Goal: Task Accomplishment & Management: Use online tool/utility

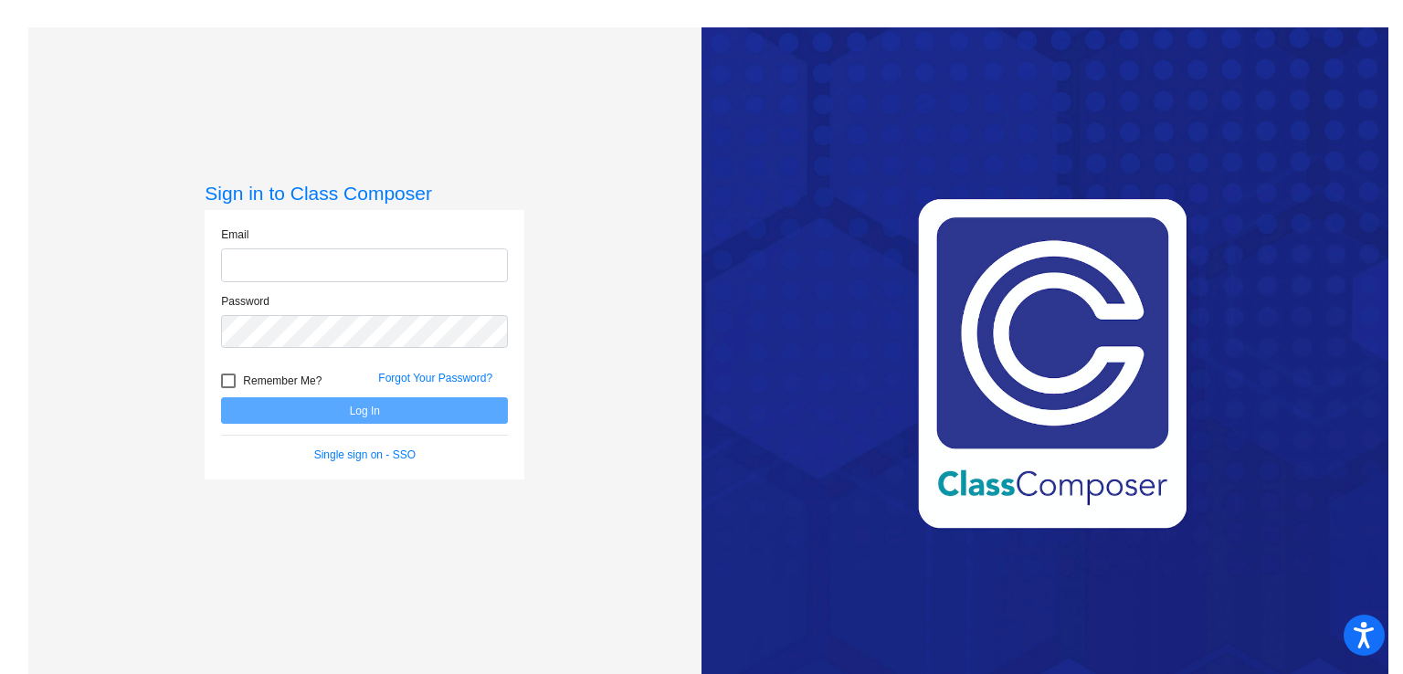
type input "[EMAIL_ADDRESS][DOMAIN_NAME]"
click at [468, 419] on button "Log In" at bounding box center [364, 410] width 287 height 26
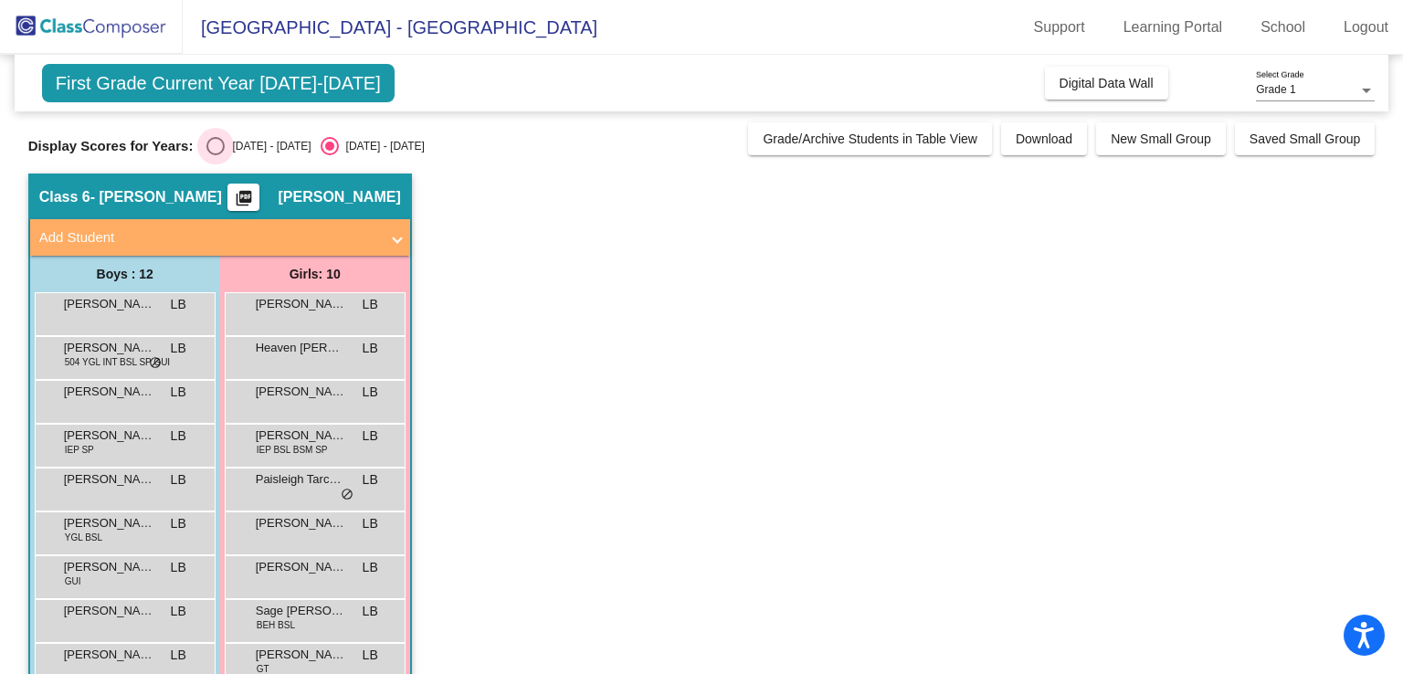
click at [217, 142] on div "Select an option" at bounding box center [215, 146] width 18 height 18
click at [216, 155] on input "[DATE] - [DATE]" at bounding box center [215, 155] width 1 height 1
radio input "true"
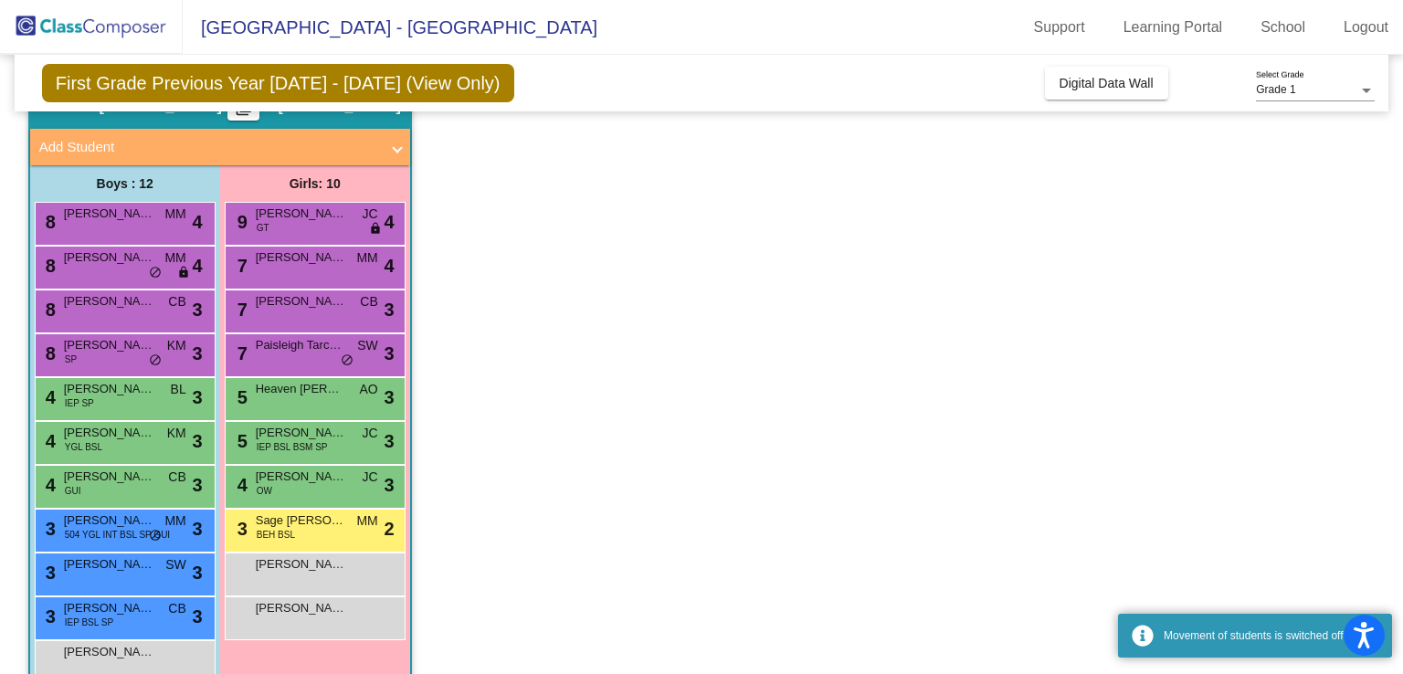
scroll to position [102, 0]
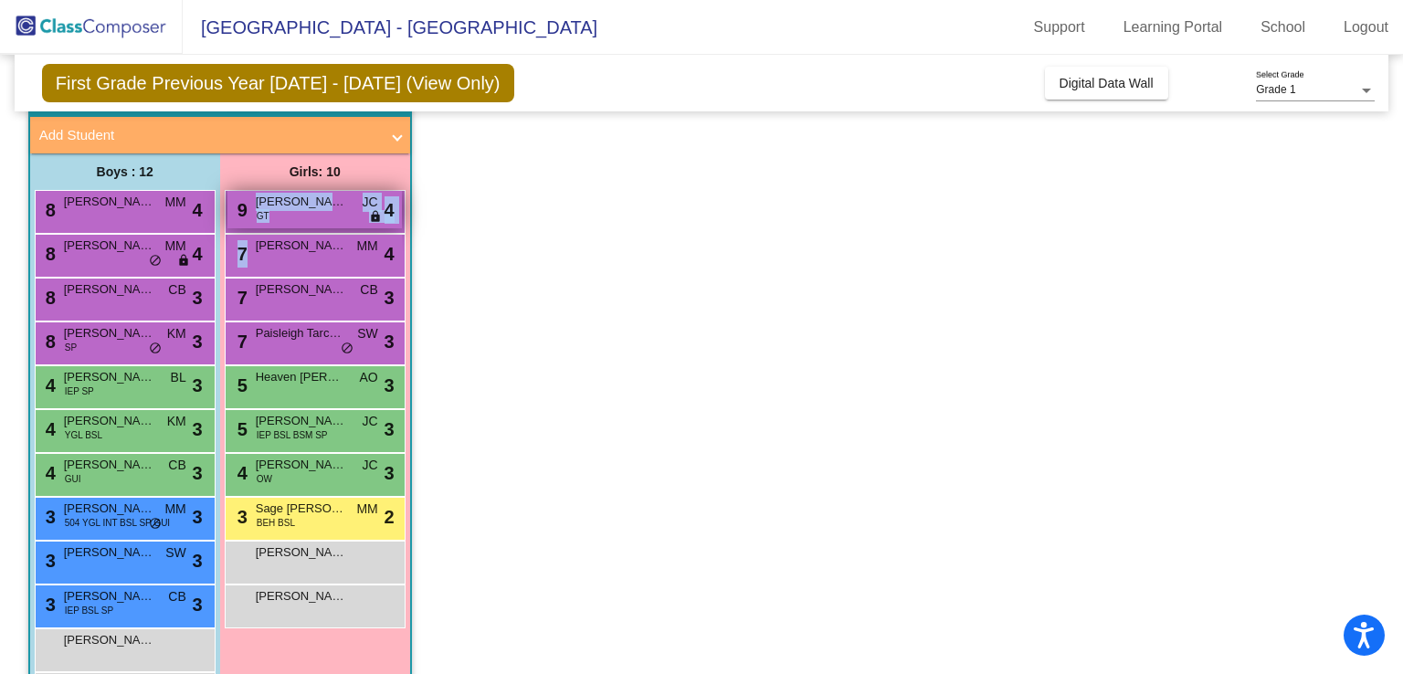
drag, startPoint x: 522, startPoint y: 266, endPoint x: 269, endPoint y: 222, distance: 256.8
click at [269, 222] on app-classroom "Class 6 - [PERSON_NAME] picture_as_pdf [PERSON_NAME] Add Student First Name Las…" at bounding box center [701, 408] width 1347 height 674
click at [558, 247] on app-classroom "Class 6 - [PERSON_NAME] picture_as_pdf [PERSON_NAME] Add Student First Name Las…" at bounding box center [701, 408] width 1347 height 674
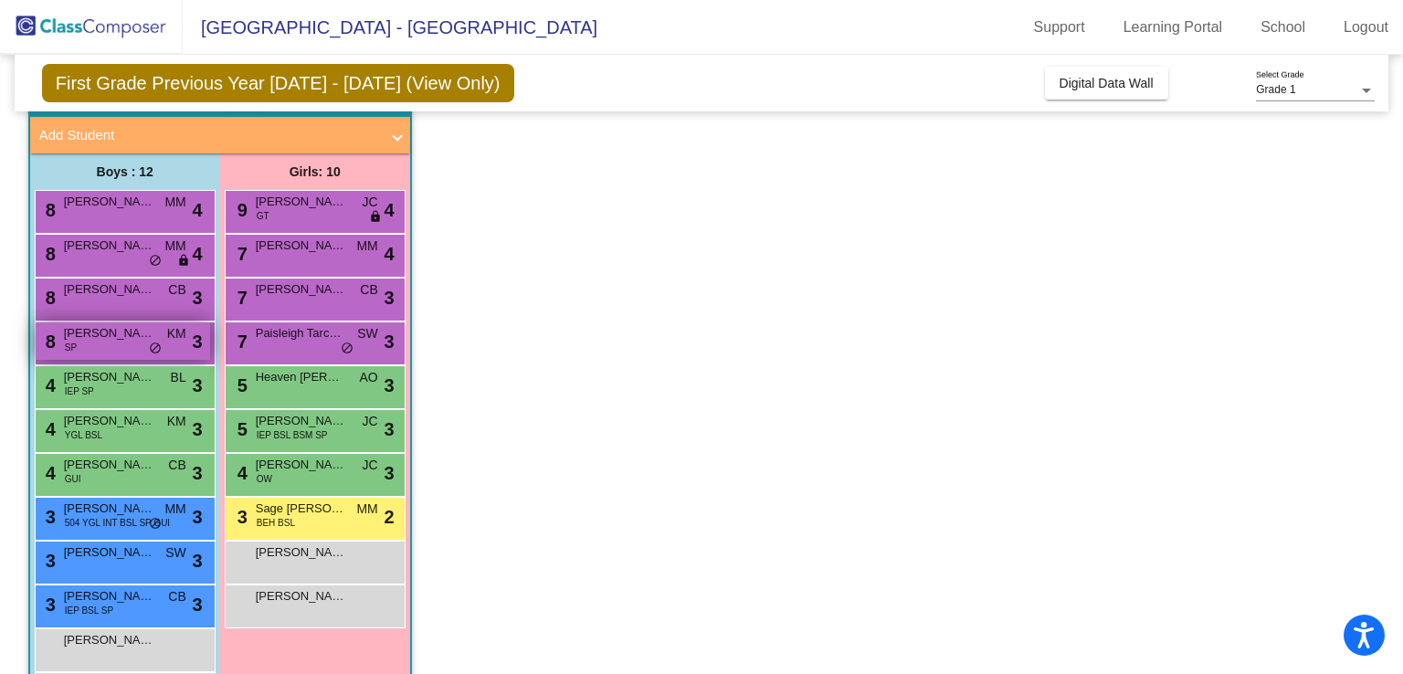
click at [137, 330] on span "[PERSON_NAME]" at bounding box center [109, 333] width 91 height 18
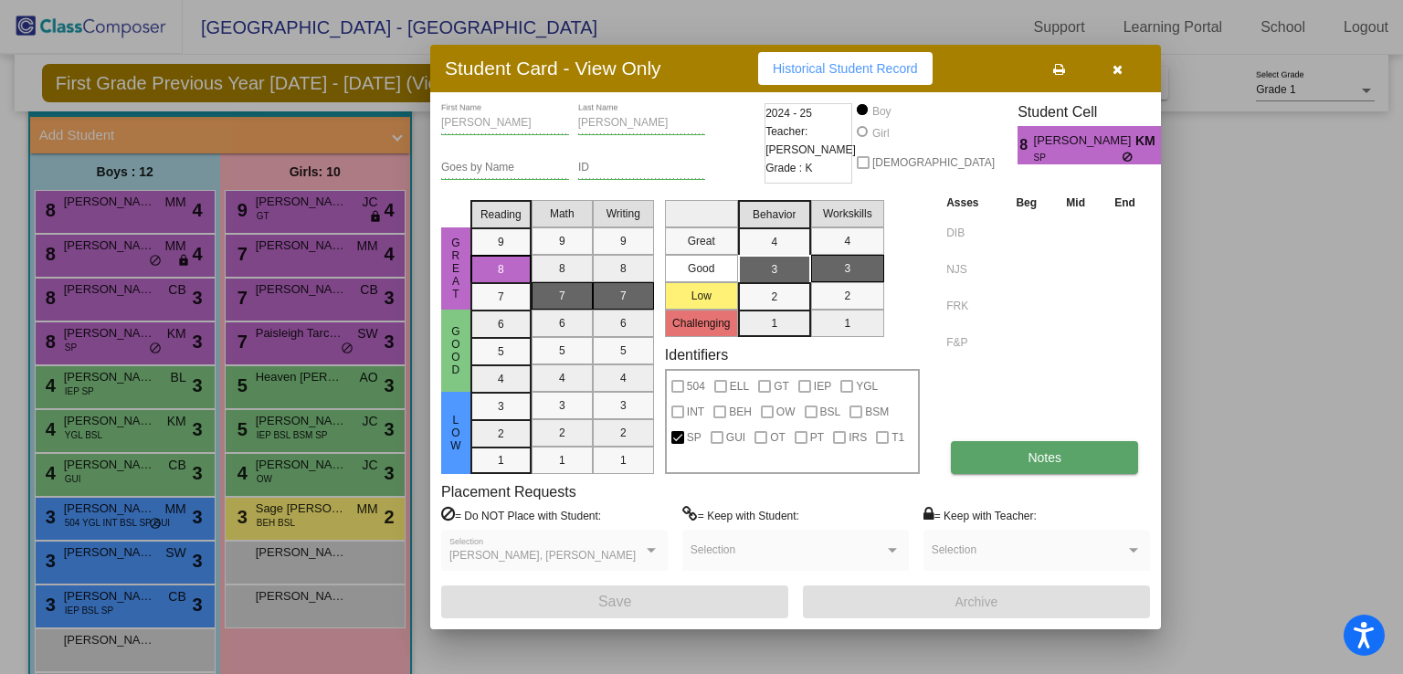
click at [1023, 458] on button "Notes" at bounding box center [1044, 457] width 187 height 33
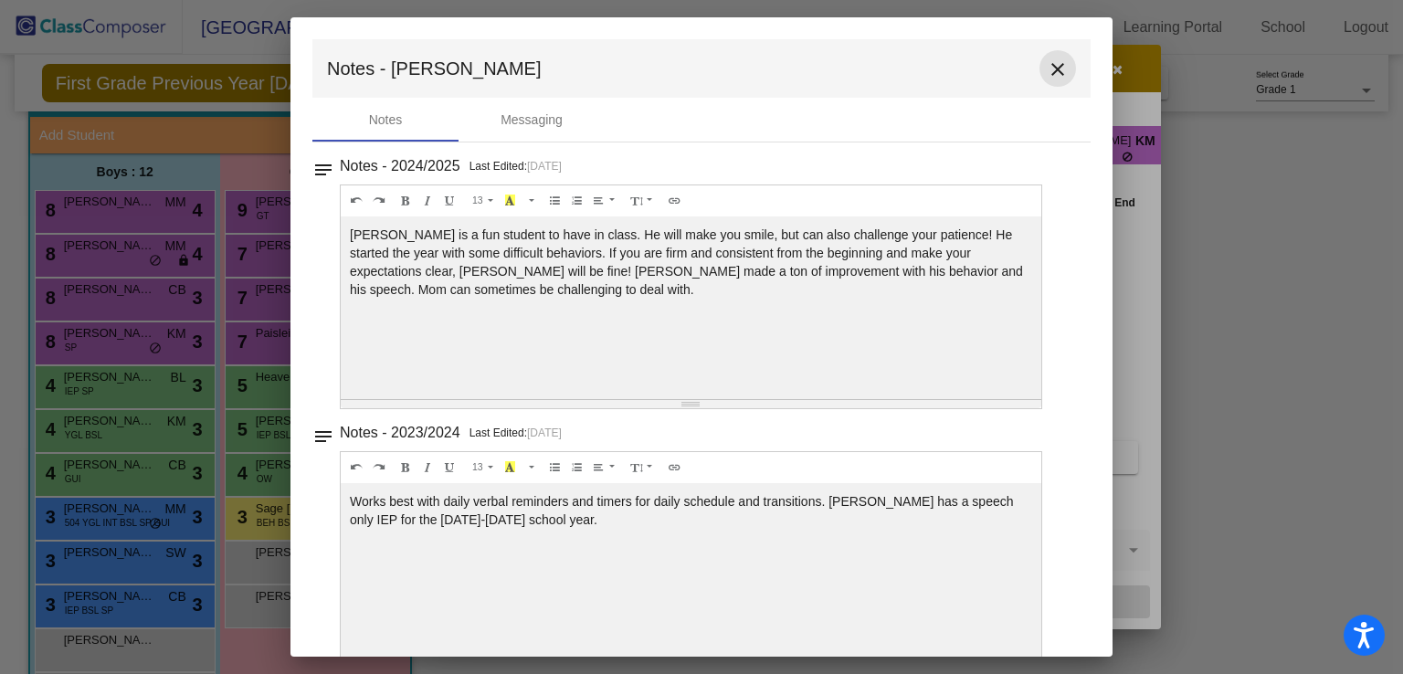
click at [1047, 67] on mat-icon "close" at bounding box center [1058, 69] width 22 height 22
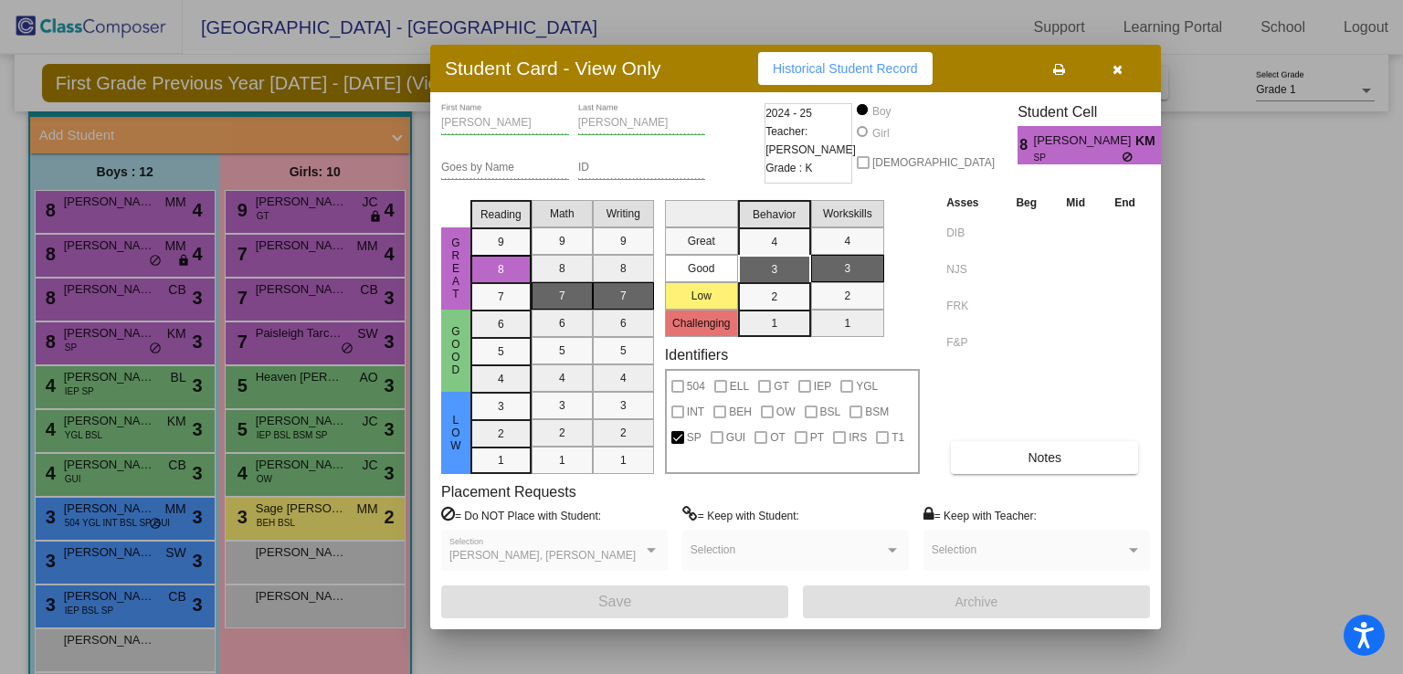
click at [1114, 78] on button "button" at bounding box center [1117, 68] width 58 height 33
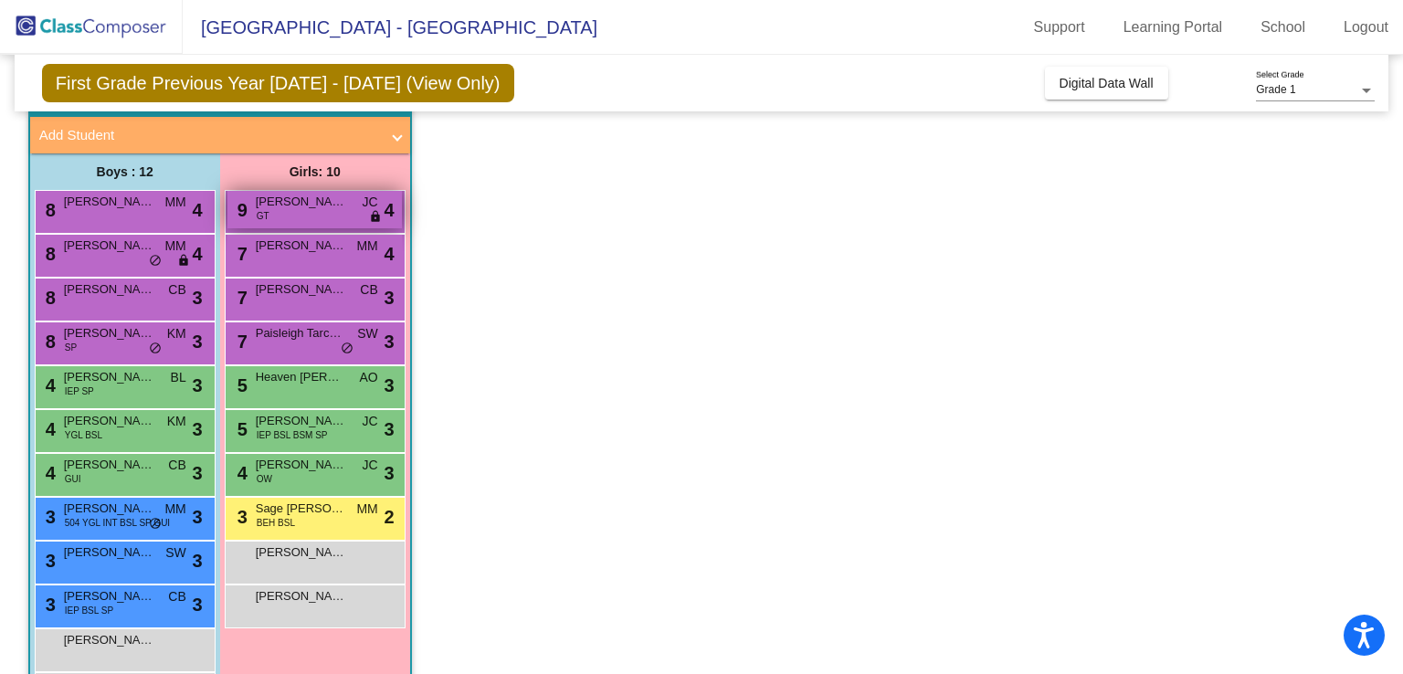
click at [346, 211] on div "9 [PERSON_NAME] GT JC lock do_not_disturb_alt 4" at bounding box center [314, 209] width 174 height 37
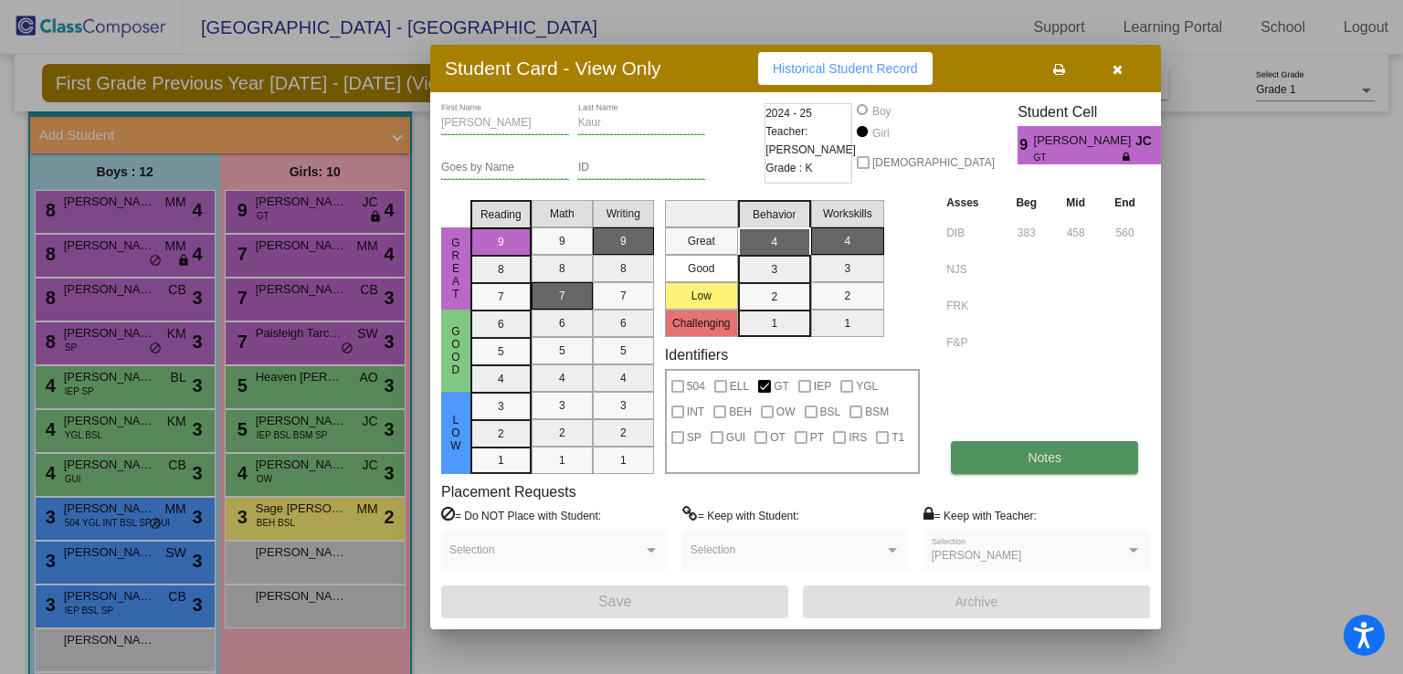
click at [1016, 458] on button "Notes" at bounding box center [1044, 457] width 187 height 33
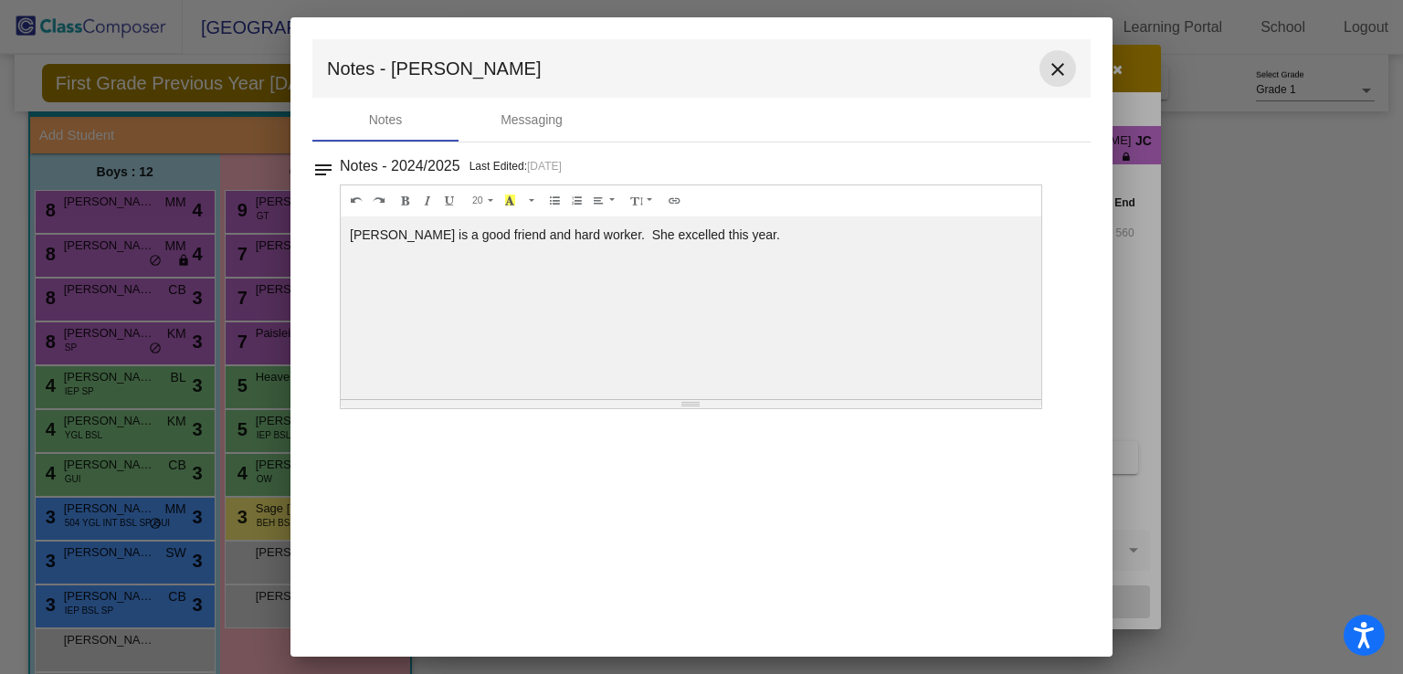
click at [1056, 67] on mat-icon "close" at bounding box center [1058, 69] width 22 height 22
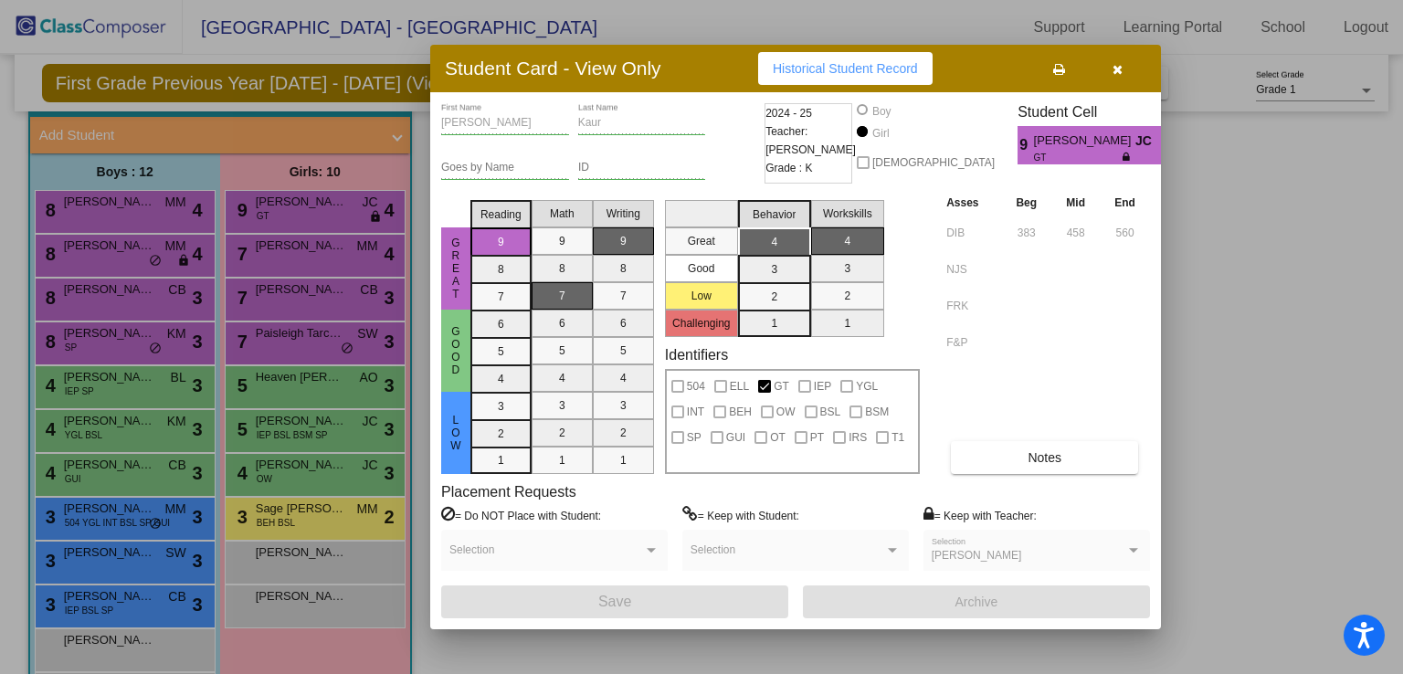
click at [332, 523] on div at bounding box center [701, 337] width 1403 height 674
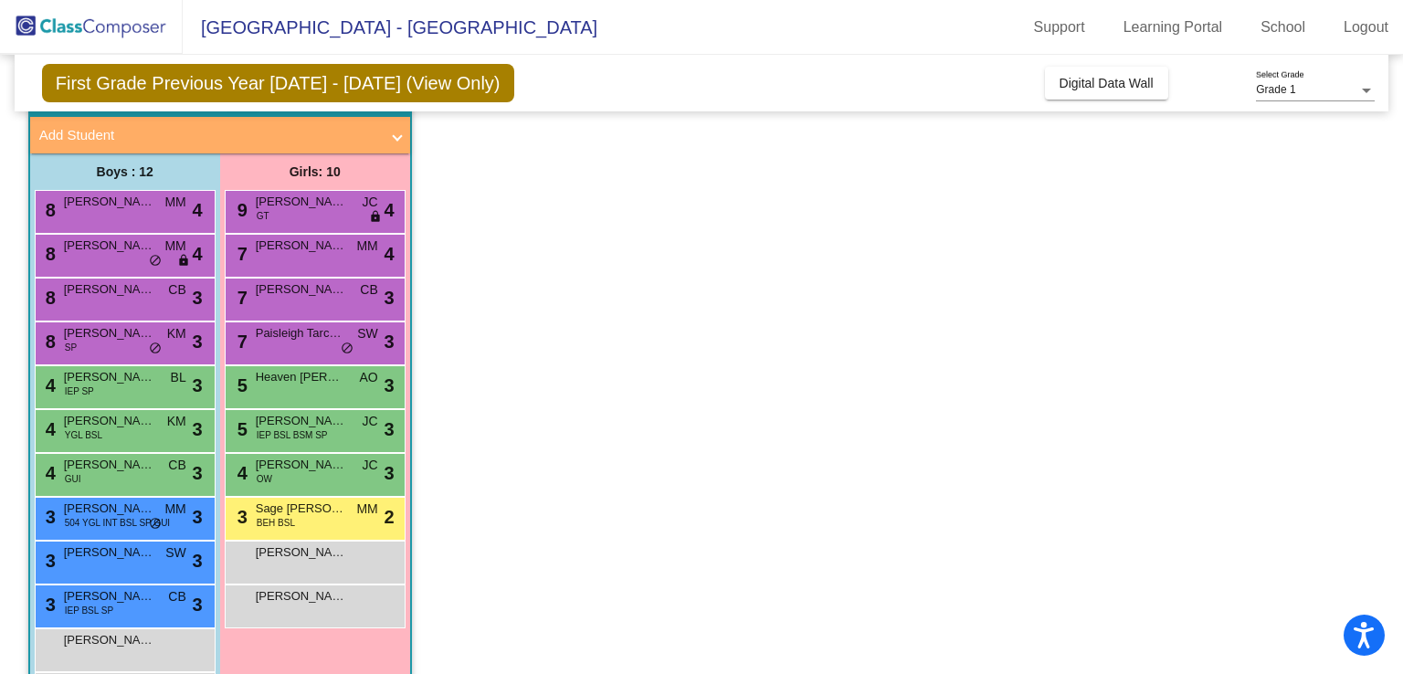
click at [332, 523] on div "3 Sage [PERSON_NAME] BEH BSL MM lock do_not_disturb_alt 2" at bounding box center [314, 516] width 174 height 37
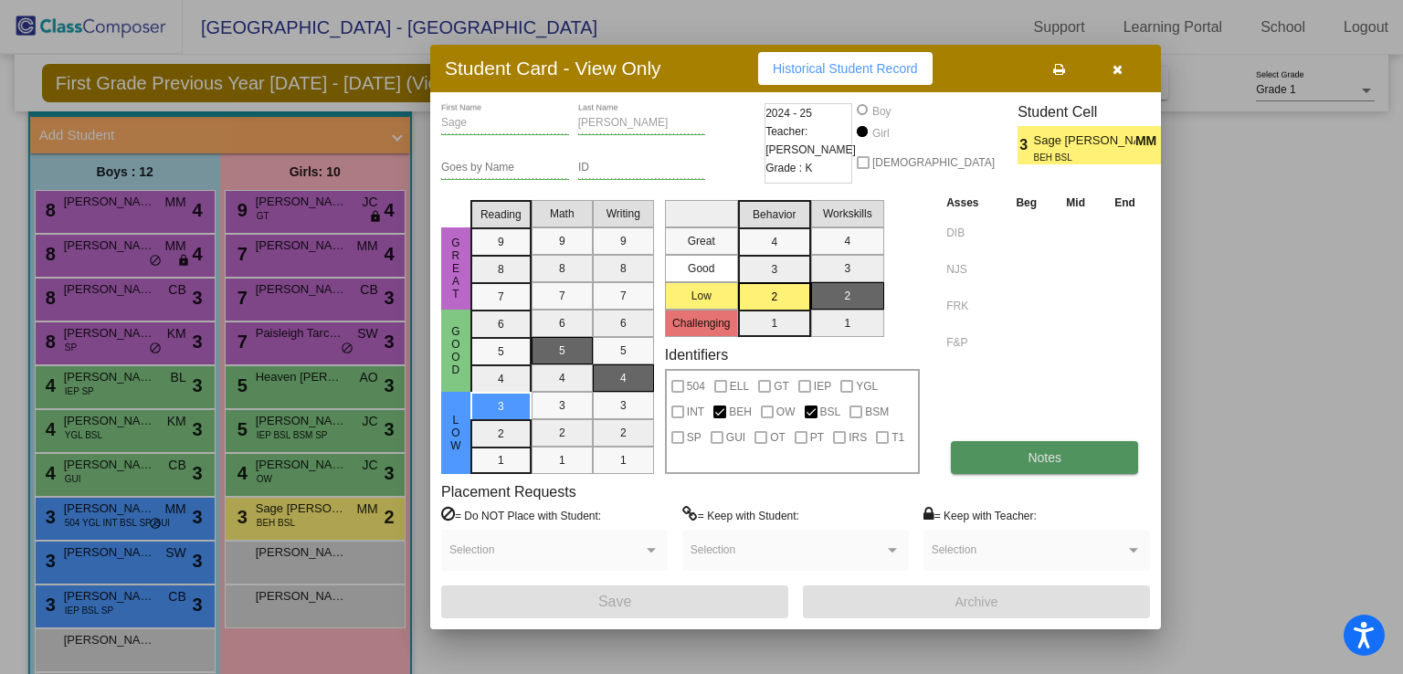
click at [1019, 458] on button "Notes" at bounding box center [1044, 457] width 187 height 33
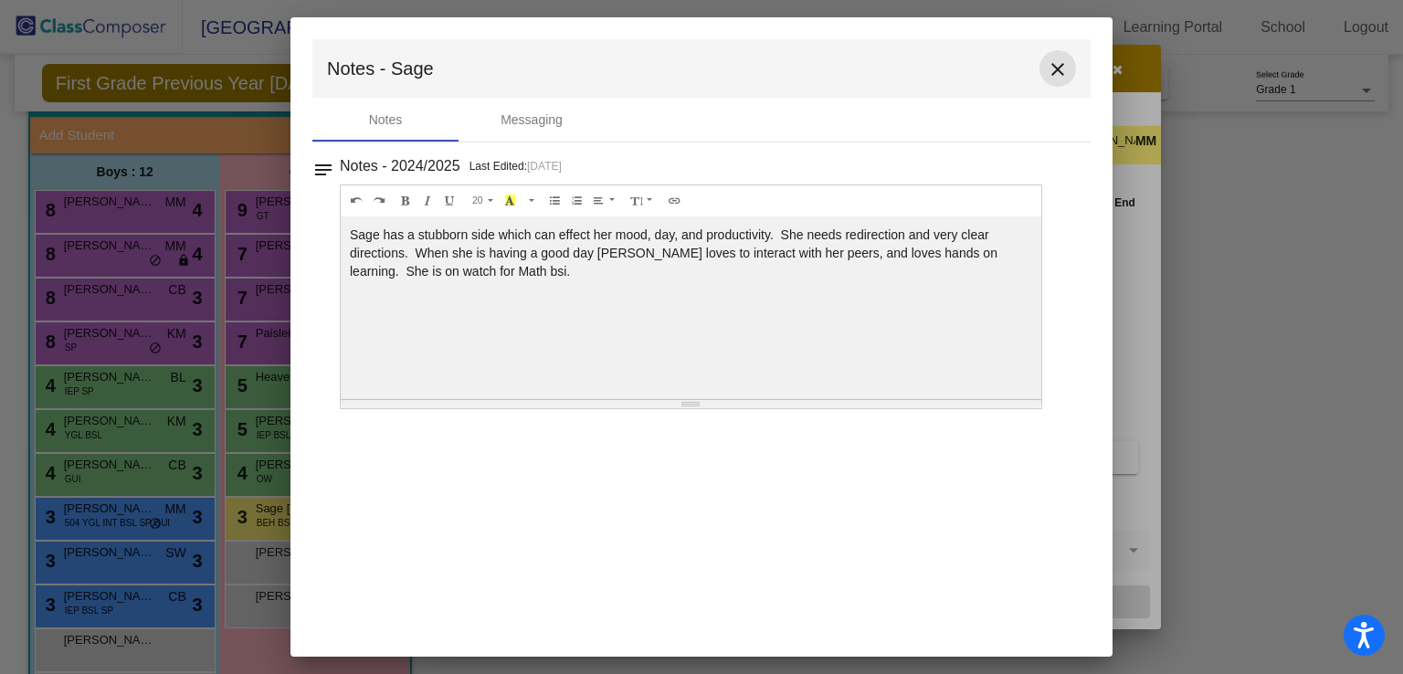
click at [1060, 69] on mat-icon "close" at bounding box center [1058, 69] width 22 height 22
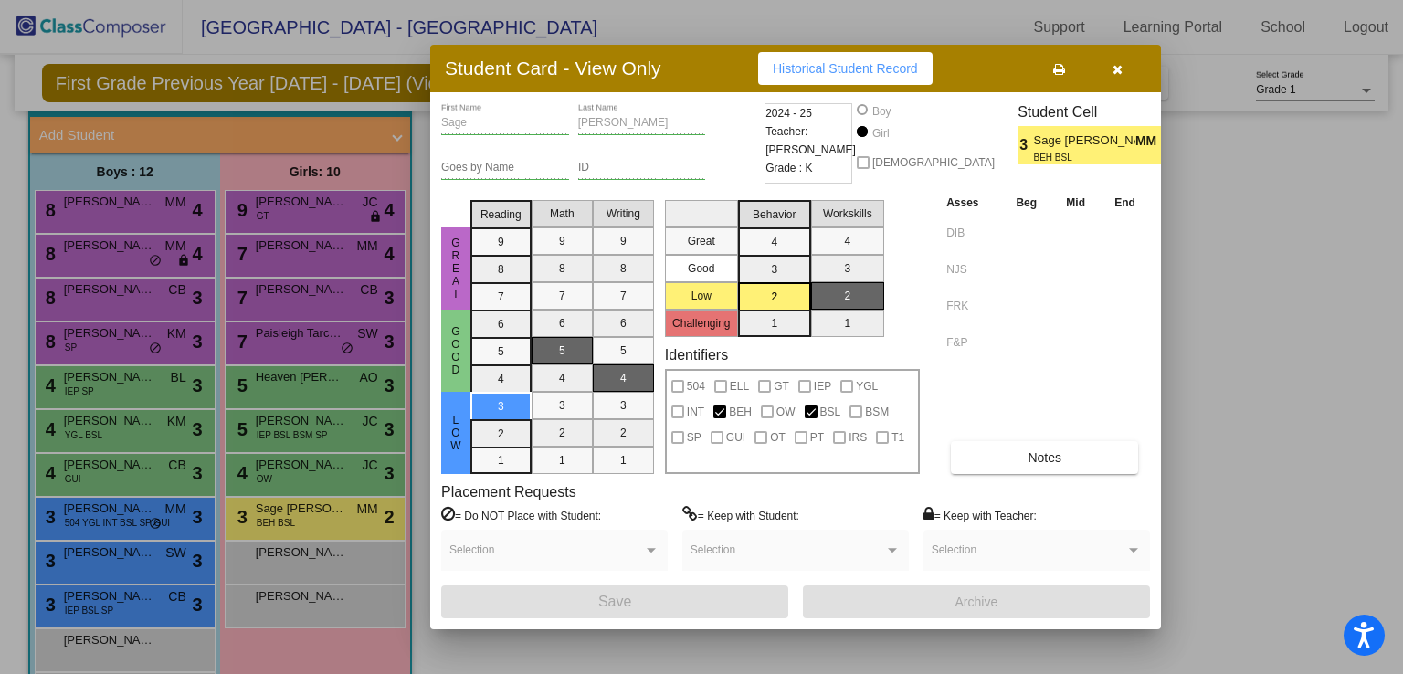
click at [1117, 69] on icon "button" at bounding box center [1118, 69] width 10 height 13
